Goal: Navigation & Orientation: Understand site structure

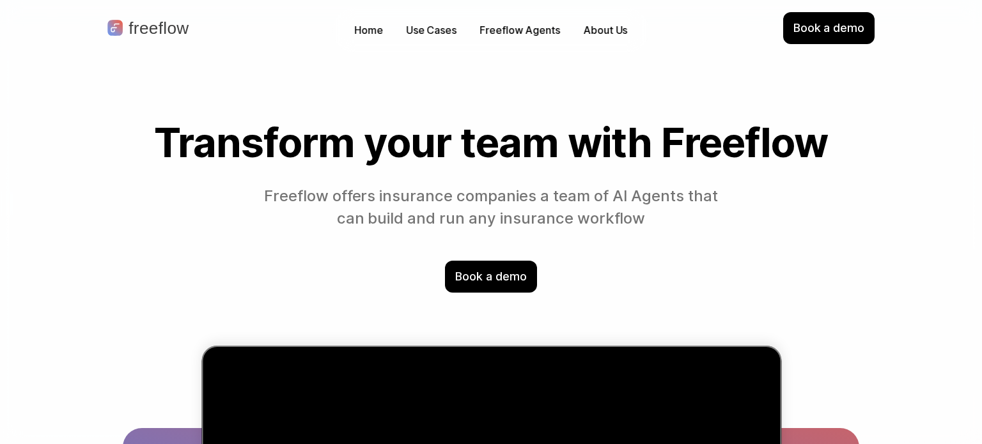
click at [439, 19] on div "Home Use Cases Freeflow Agents About Us" at bounding box center [490, 30] width 316 height 45
click at [437, 26] on p "Use Cases" at bounding box center [431, 30] width 51 height 15
click at [536, 24] on p "Freeflow Agents" at bounding box center [519, 30] width 81 height 15
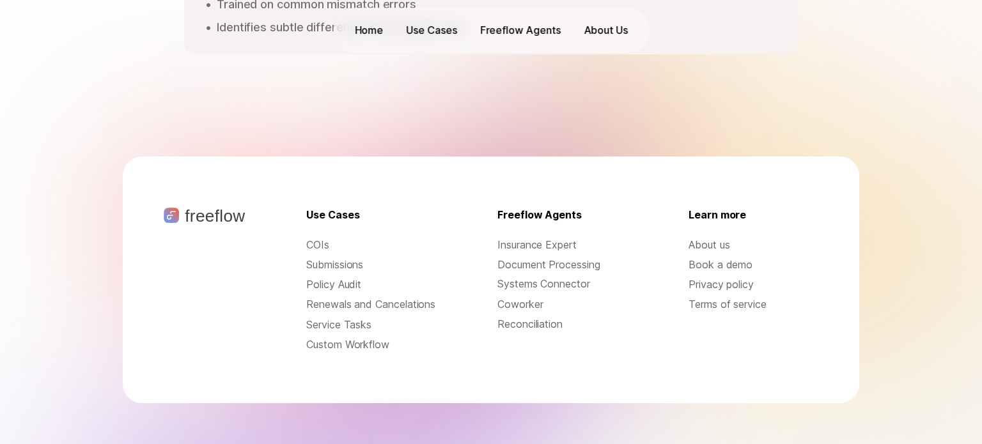
scroll to position [2069, 0]
click at [316, 238] on p "COIs" at bounding box center [371, 245] width 130 height 15
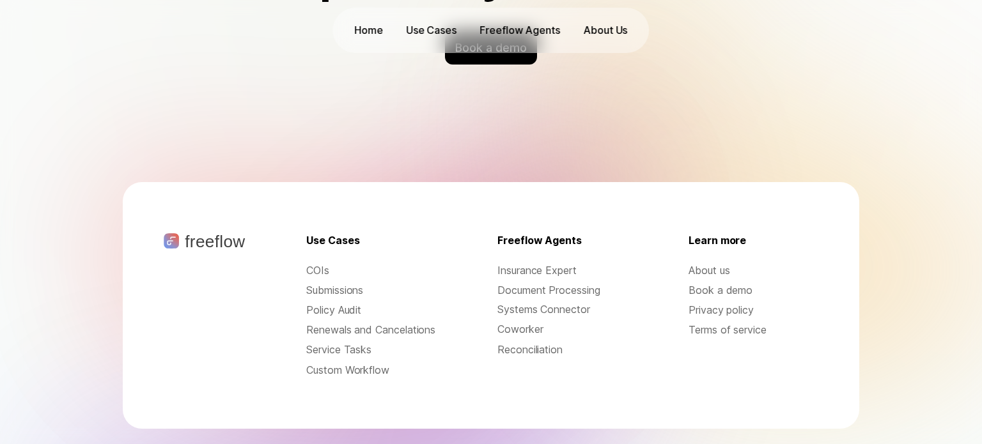
scroll to position [4208, 0]
click at [570, 309] on p "Systems Connector" at bounding box center [562, 308] width 130 height 15
